Goal: Information Seeking & Learning: Learn about a topic

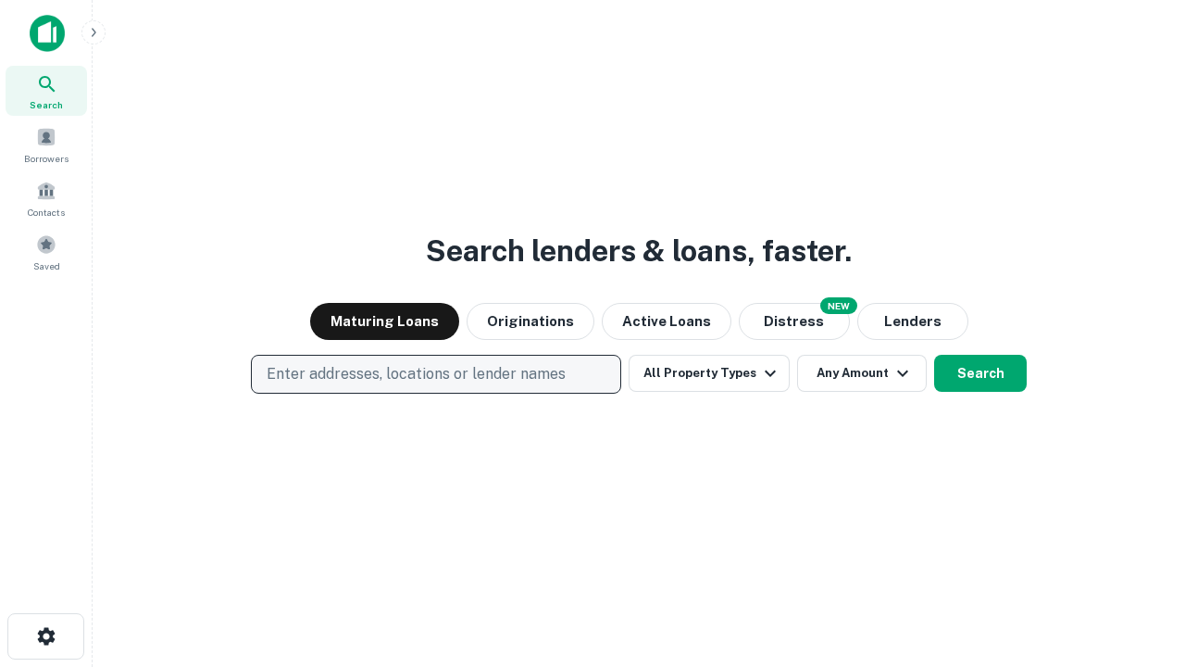
click at [435, 374] on p "Enter addresses, locations or lender names" at bounding box center [416, 374] width 299 height 22
type input "**********"
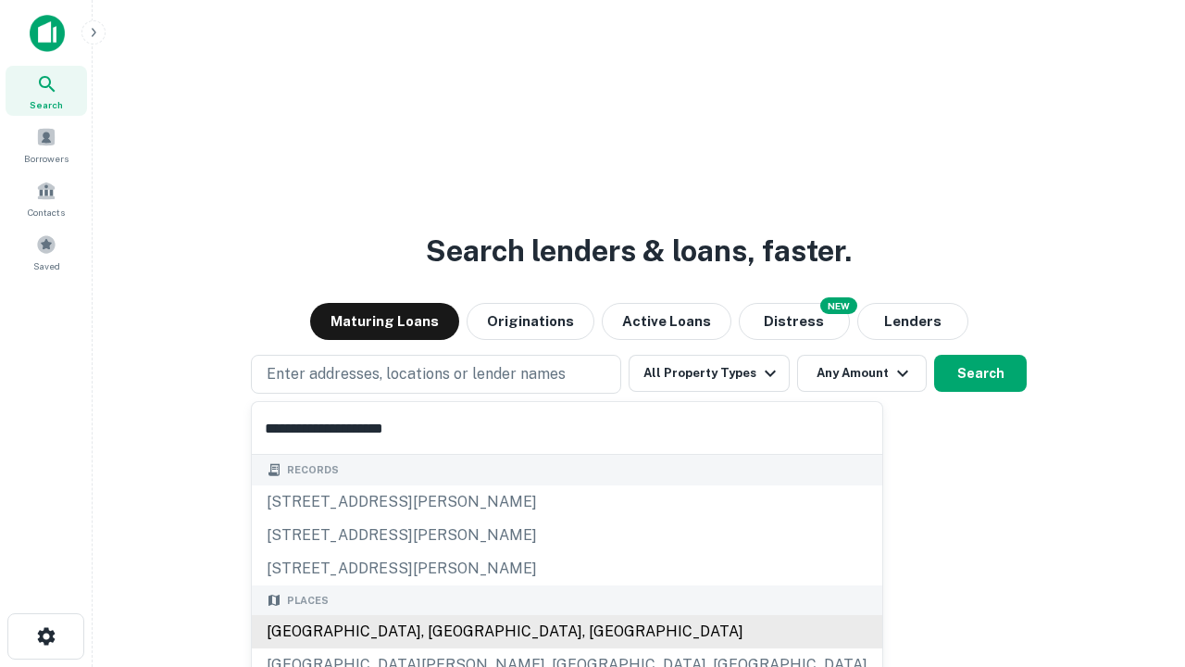
click at [443, 631] on div "[GEOGRAPHIC_DATA], [GEOGRAPHIC_DATA], [GEOGRAPHIC_DATA]" at bounding box center [567, 631] width 630 height 33
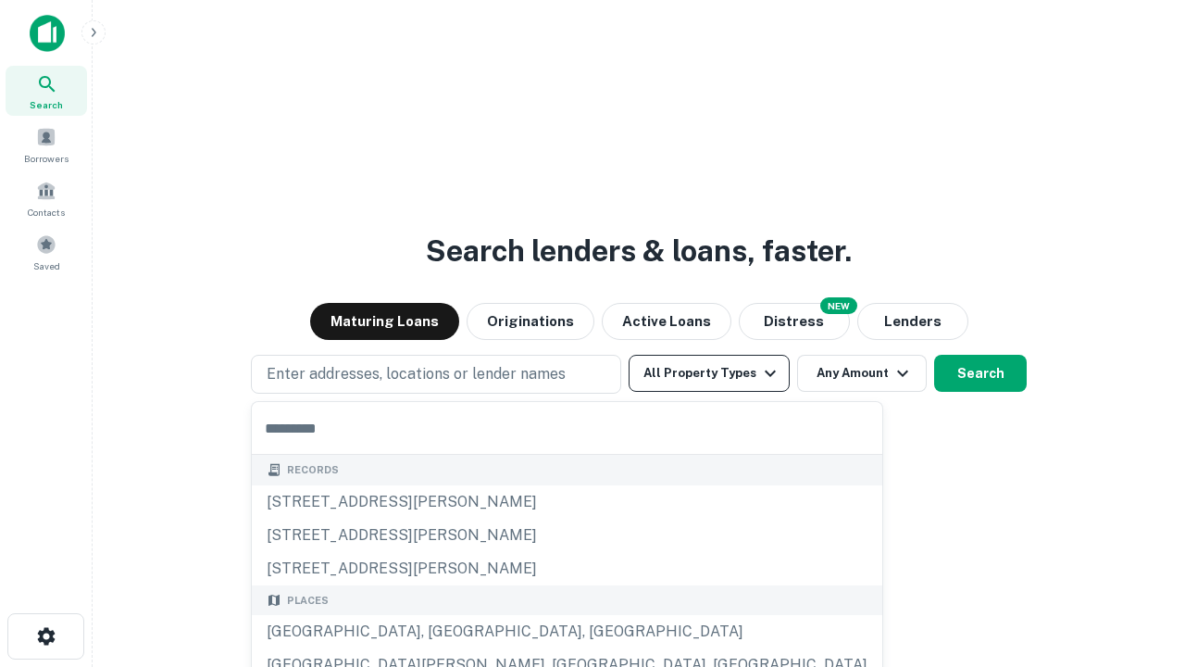
click at [709, 373] on button "All Property Types" at bounding box center [709, 373] width 161 height 37
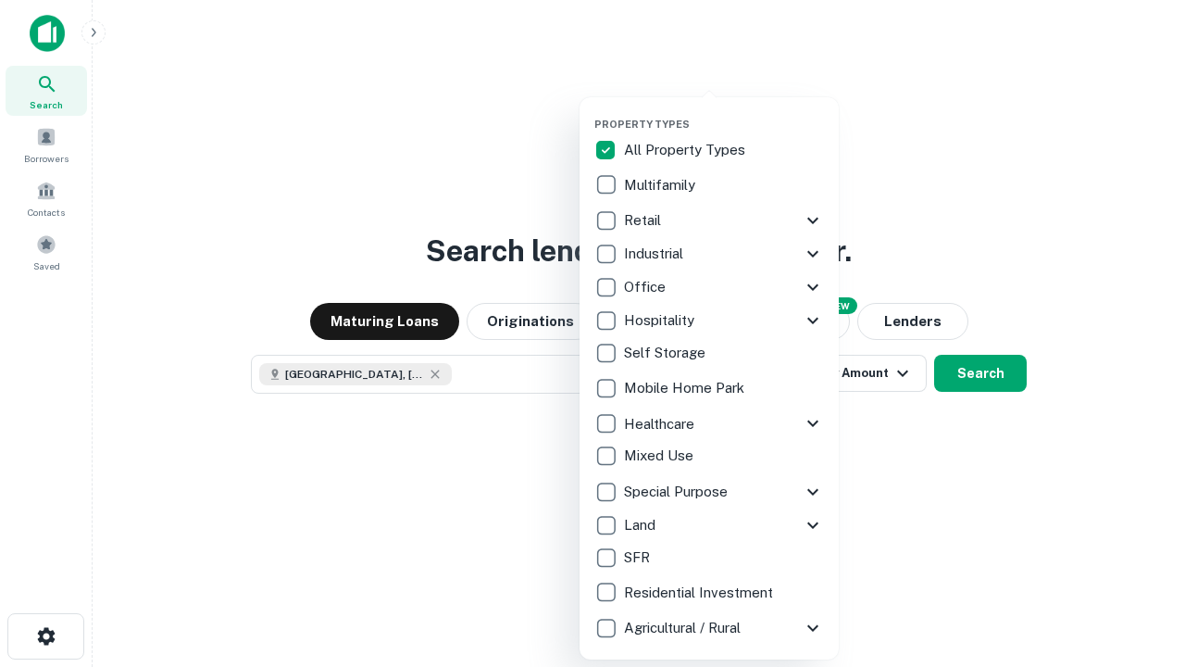
click at [724, 112] on button "button" at bounding box center [723, 112] width 259 height 1
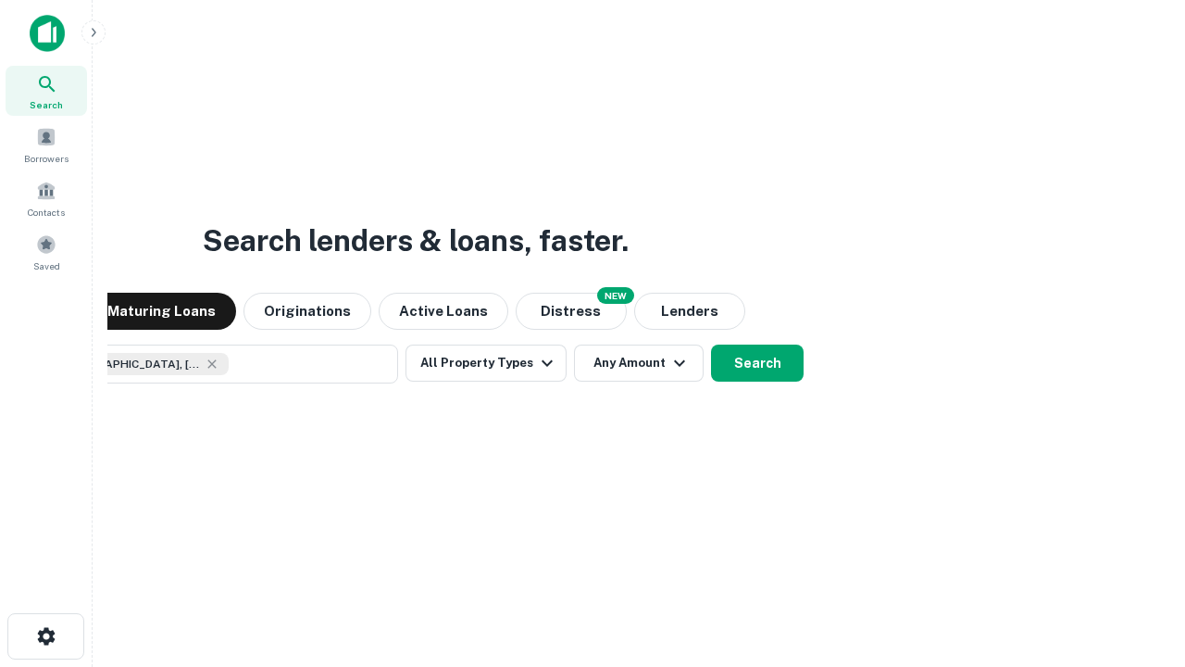
scroll to position [30, 0]
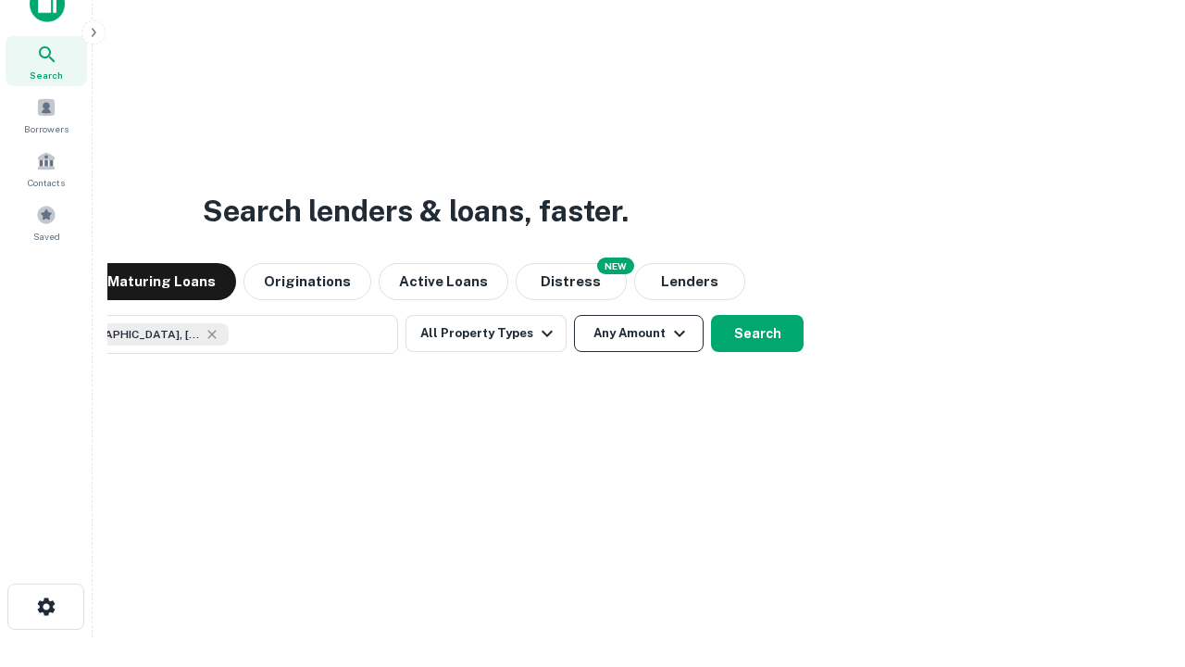
click at [574, 315] on button "Any Amount" at bounding box center [639, 333] width 130 height 37
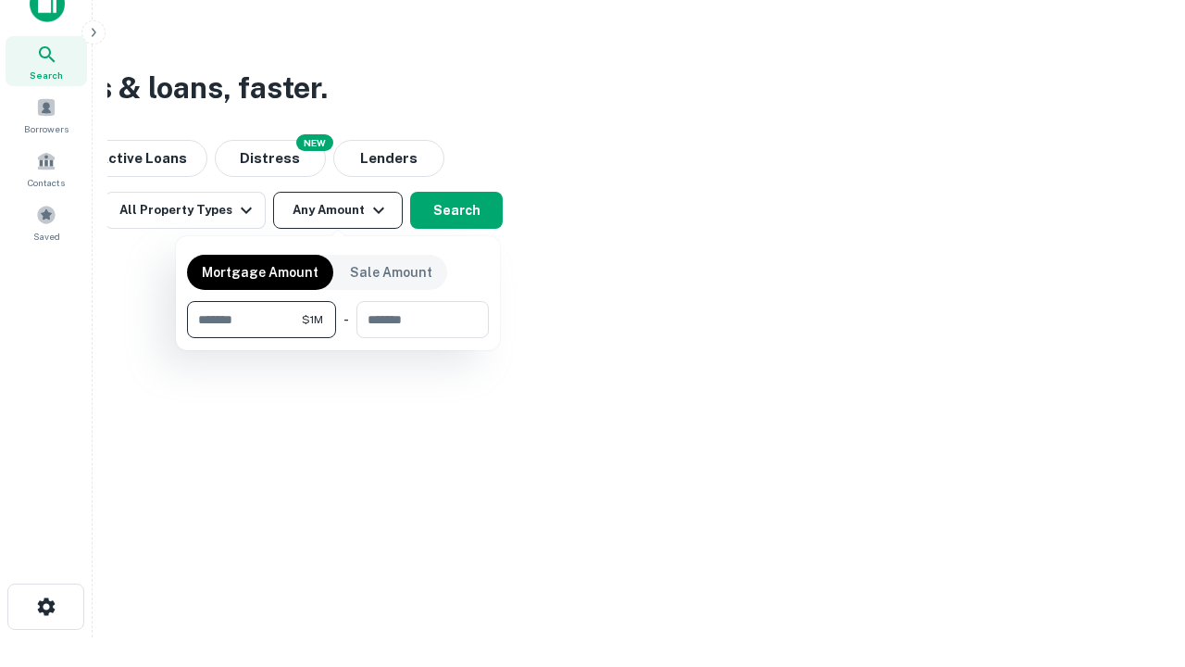
type input "*******"
click at [338, 338] on button "button" at bounding box center [338, 338] width 302 height 1
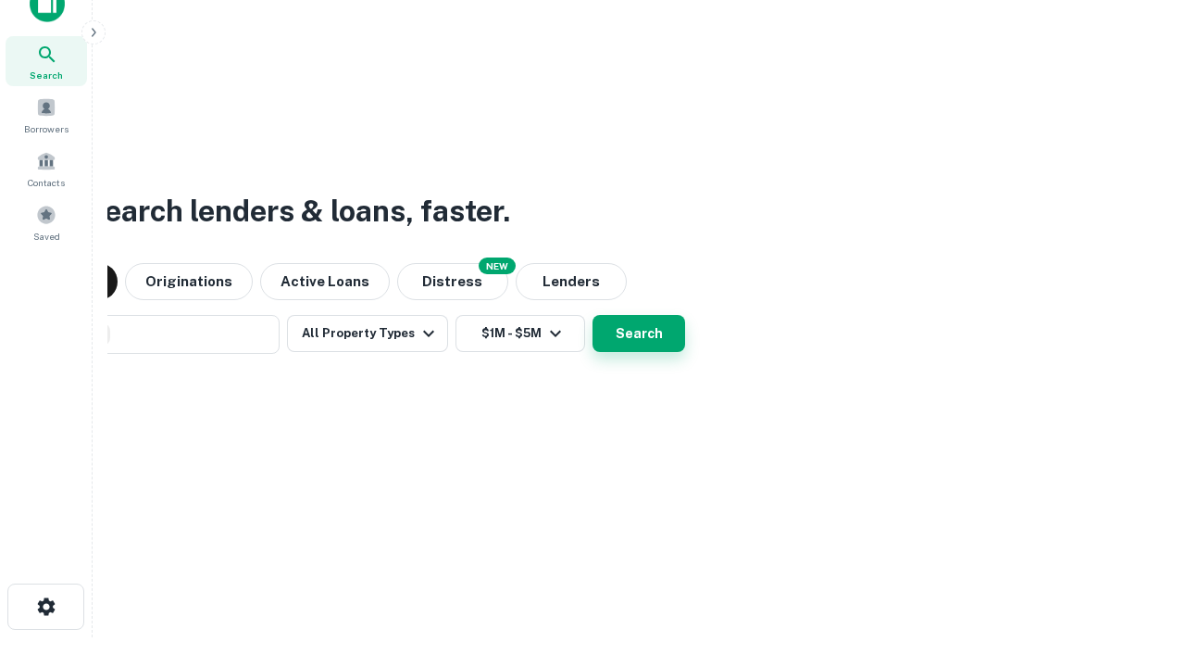
click at [592, 315] on button "Search" at bounding box center [638, 333] width 93 height 37
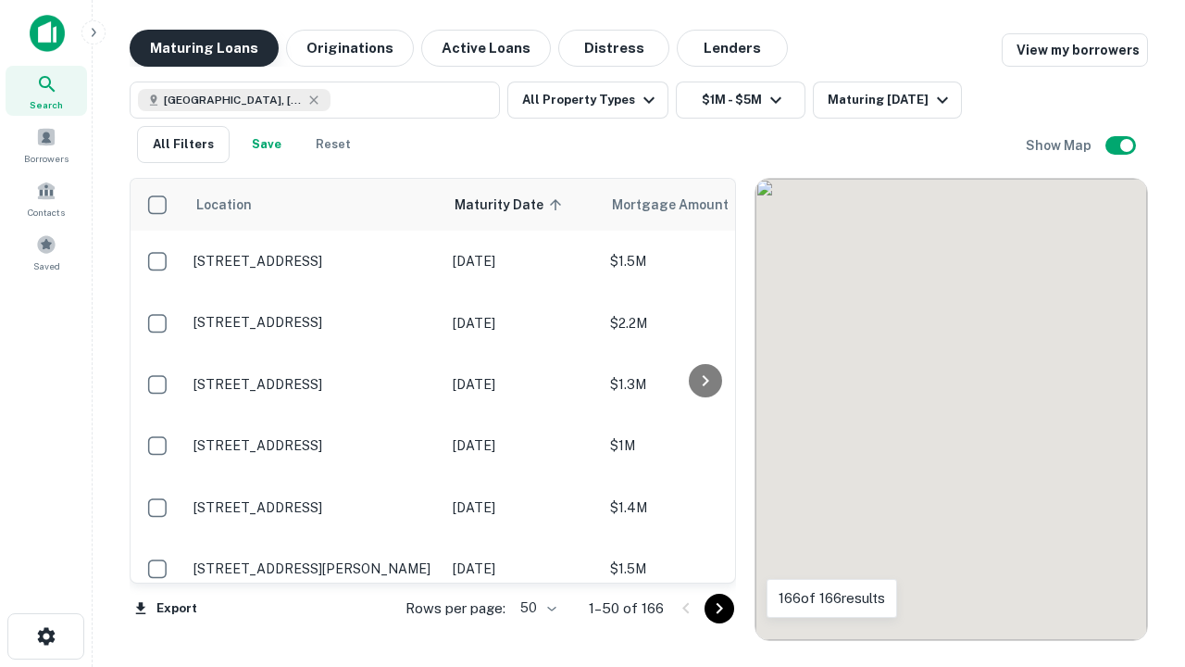
click at [204, 48] on button "Maturing Loans" at bounding box center [204, 48] width 149 height 37
